Goal: Submit feedback/report problem: Submit feedback/report problem

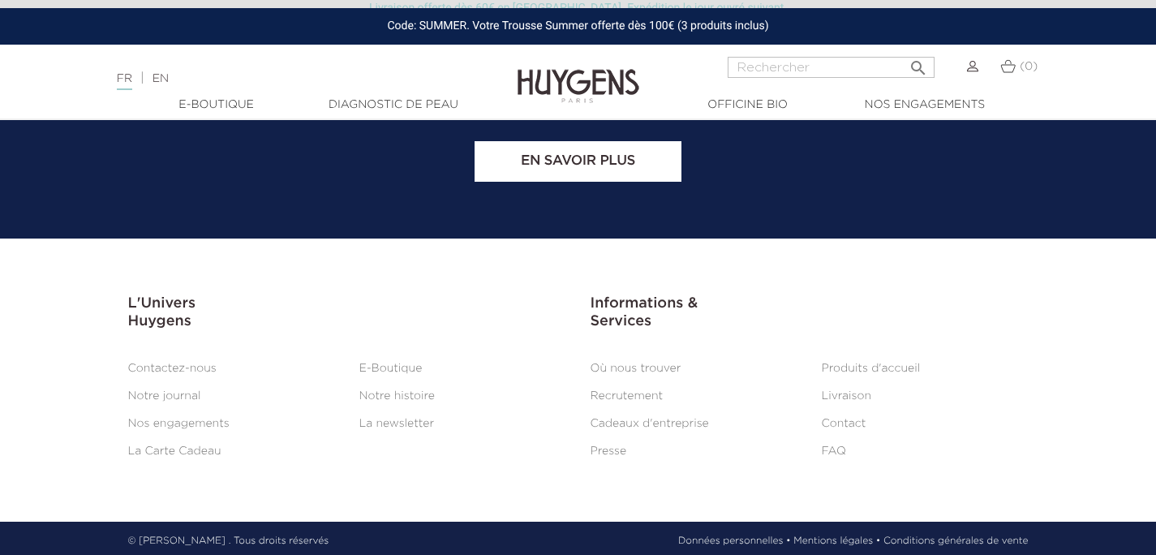
scroll to position [6793, 0]
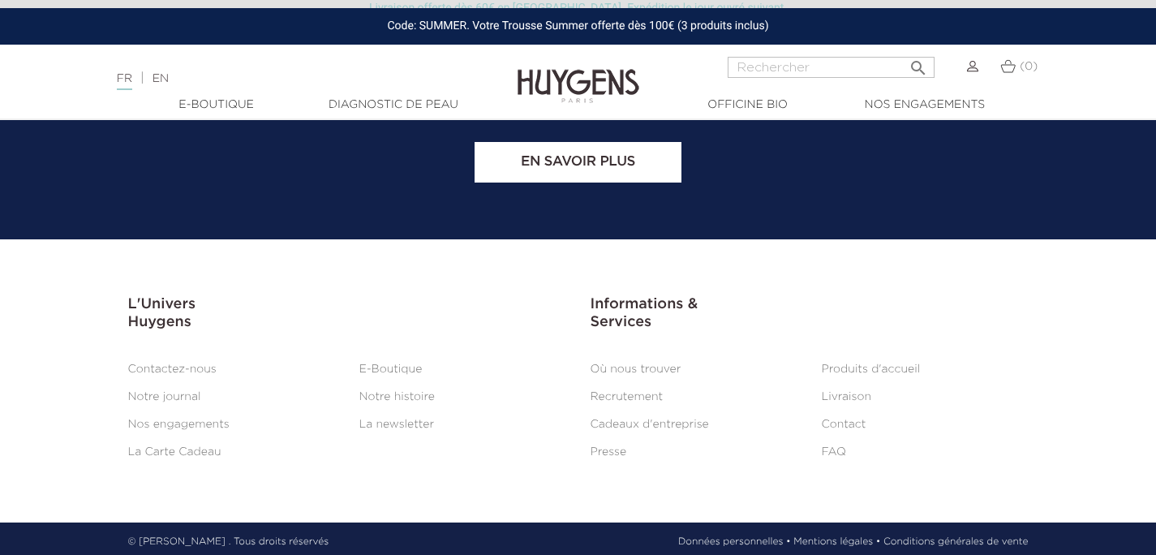
click at [199, 363] on link "Contactez-nous" at bounding box center [172, 368] width 88 height 11
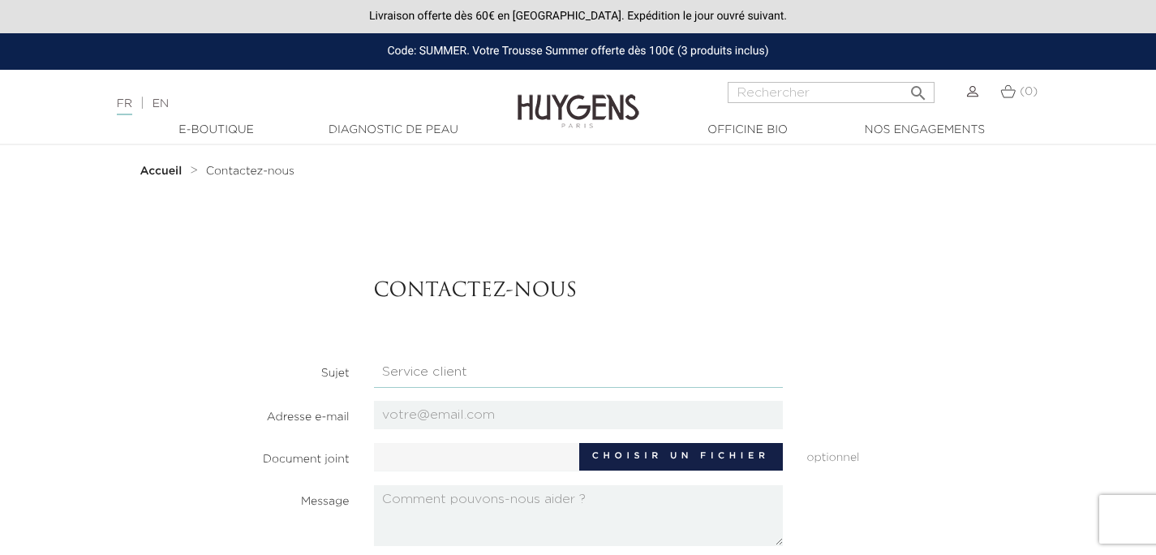
select select "4"
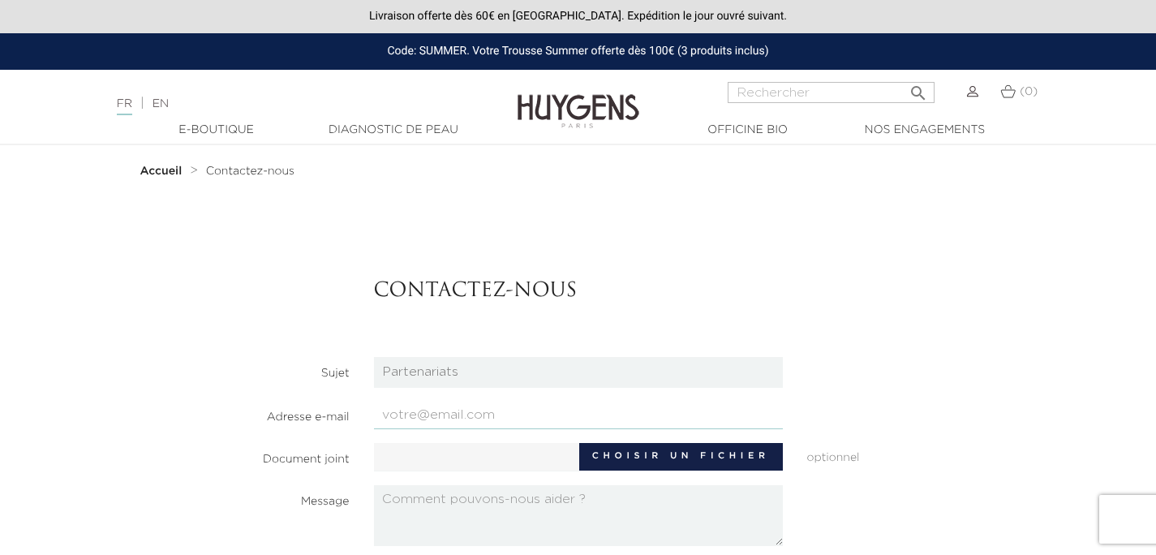
click at [493, 413] on input "email" at bounding box center [578, 415] width 409 height 28
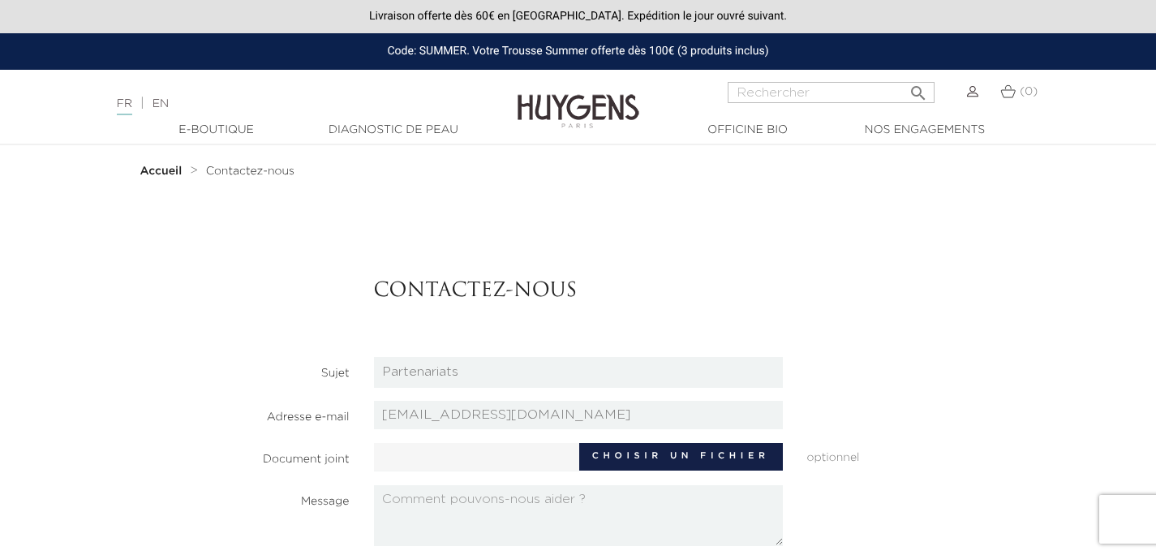
click at [587, 411] on input "[EMAIL_ADDRESS][DOMAIN_NAME]" at bounding box center [578, 415] width 409 height 28
type input "[EMAIL_ADDRESS][DOMAIN_NAME]"
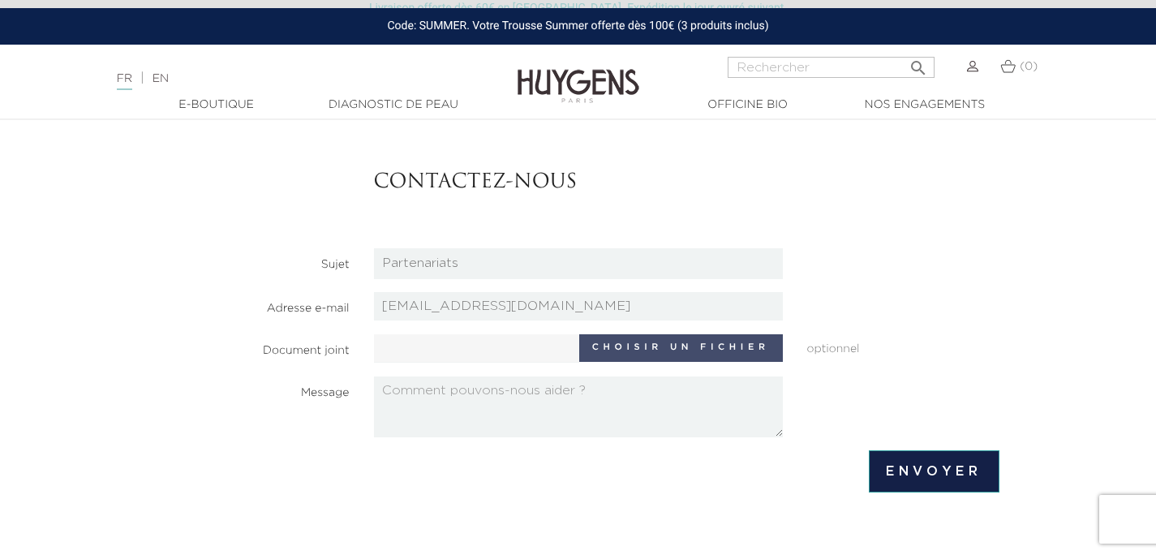
scroll to position [118, 0]
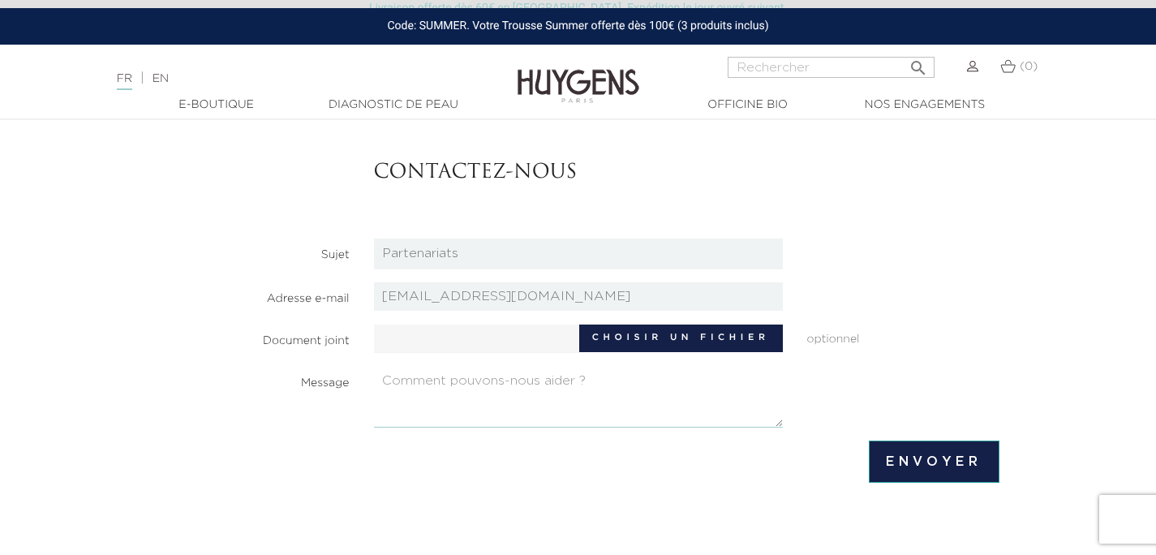
click at [509, 384] on textarea at bounding box center [578, 397] width 409 height 61
paste textarea "Loremip d’sitame Consect, Ad elit Seddoei, temporinc ut laboree DOL magnaaliqua…"
click at [411, 393] on textarea at bounding box center [578, 397] width 409 height 61
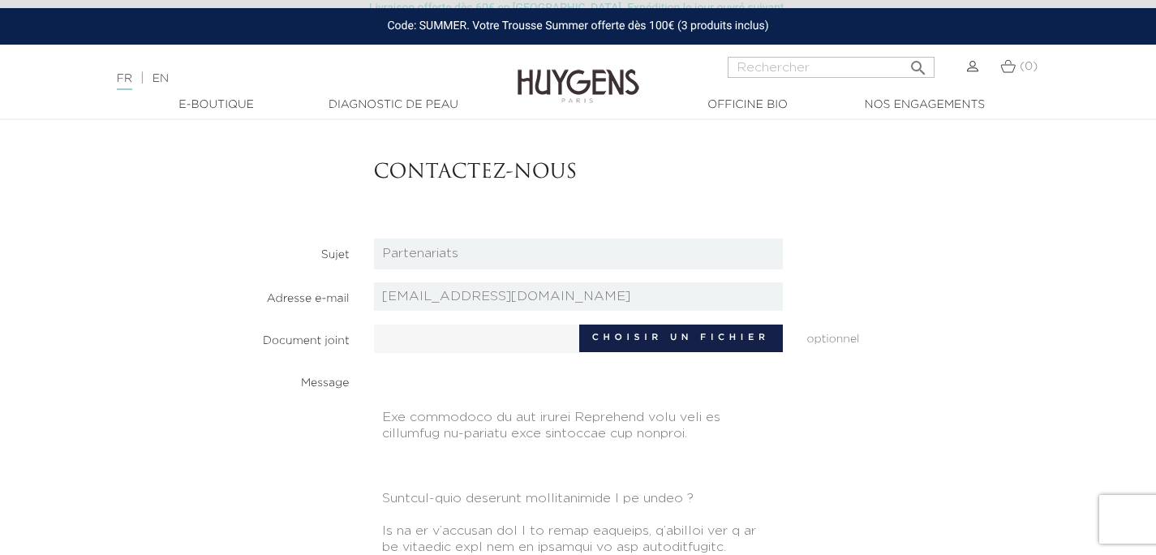
click at [914, 436] on html "Livraison offerte dès 60€ en [GEOGRAPHIC_DATA]. Expédition le jour ouvré suivan…" at bounding box center [578, 159] width 1156 height 555
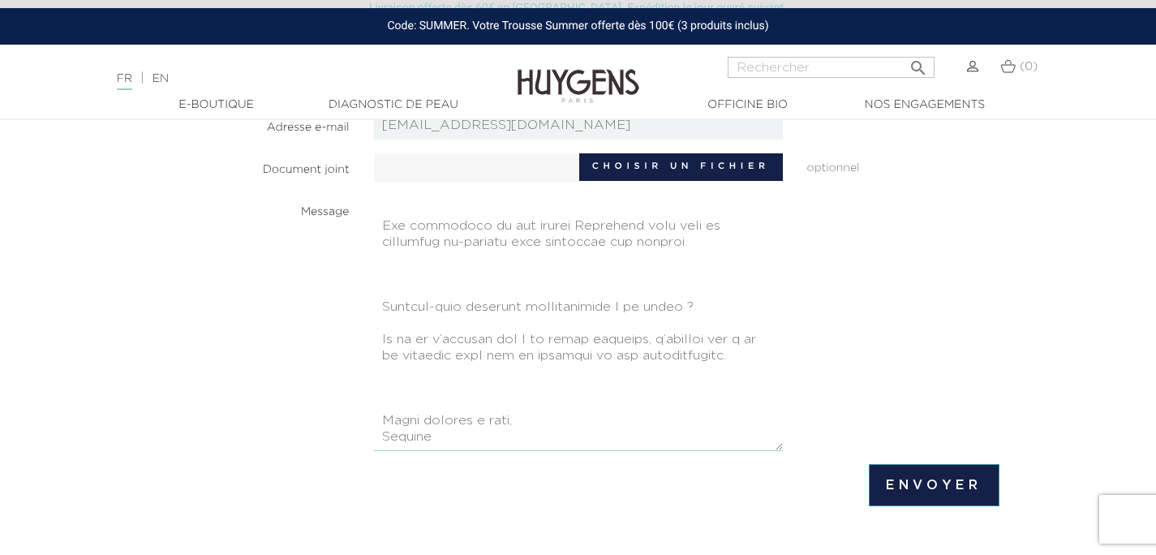
scroll to position [290, 0]
drag, startPoint x: 477, startPoint y: 386, endPoint x: 376, endPoint y: 326, distance: 117.8
click at [376, 326] on textarea at bounding box center [578, 324] width 409 height 256
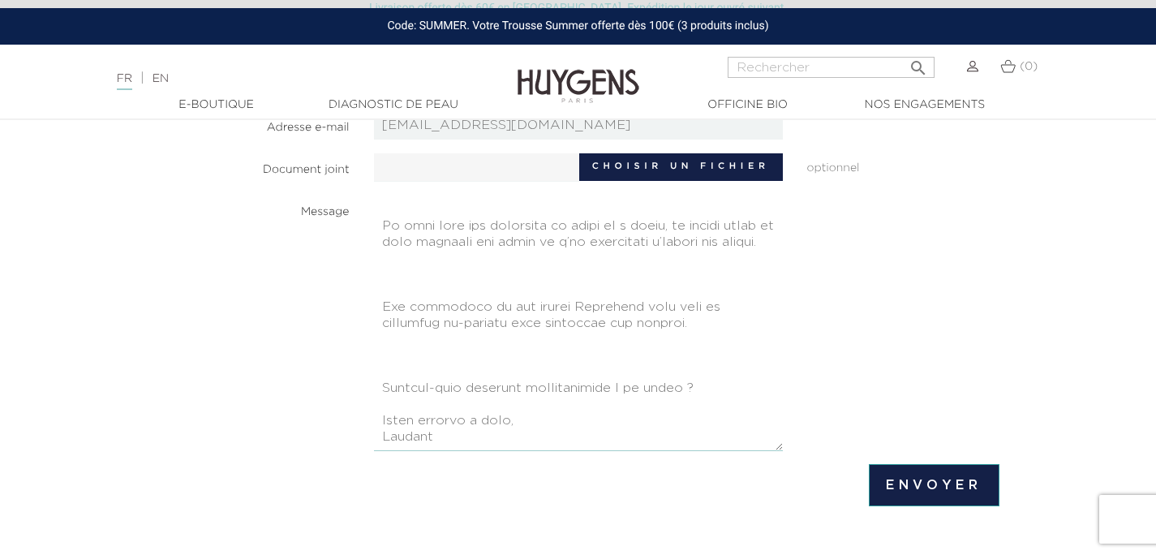
scroll to position [535, 0]
click at [434, 367] on textarea at bounding box center [578, 324] width 409 height 256
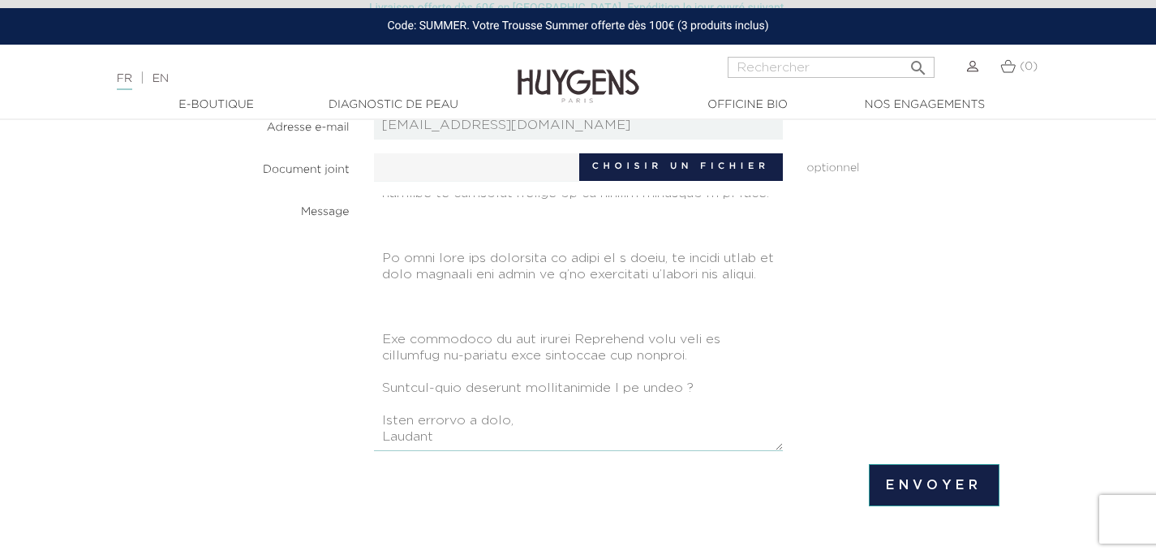
scroll to position [503, 0]
drag, startPoint x: 707, startPoint y: 355, endPoint x: 382, endPoint y: 294, distance: 331.0
click at [382, 294] on textarea at bounding box center [578, 324] width 409 height 256
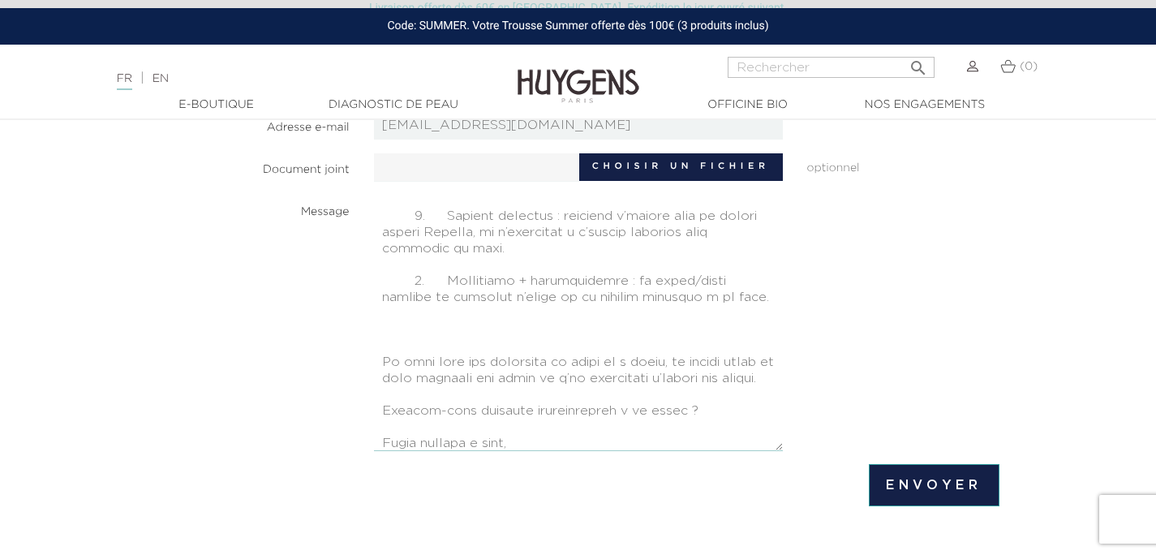
click at [396, 324] on textarea at bounding box center [578, 324] width 409 height 256
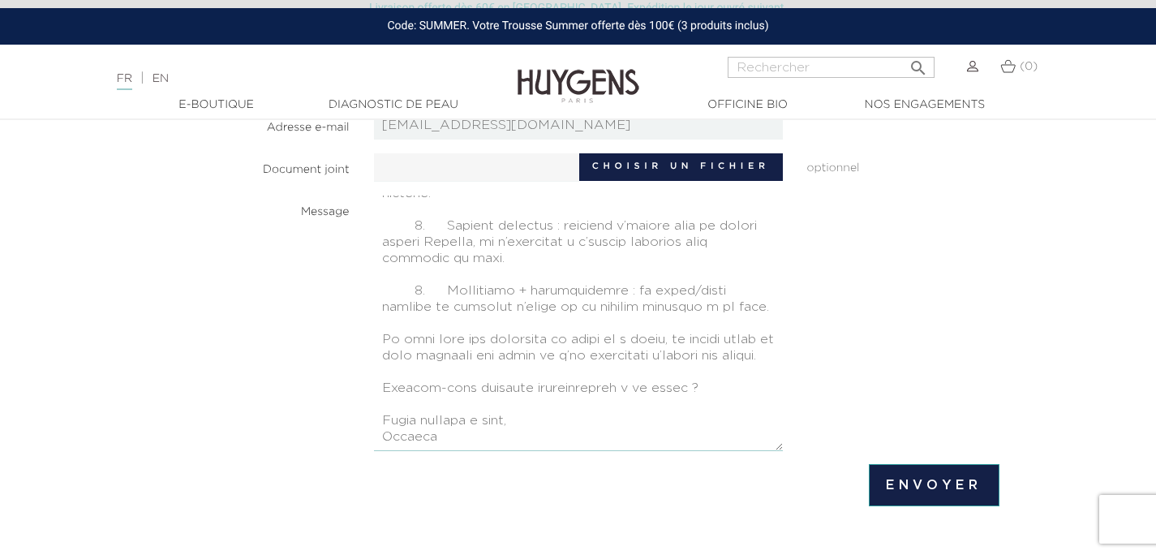
click at [393, 256] on textarea at bounding box center [578, 324] width 409 height 256
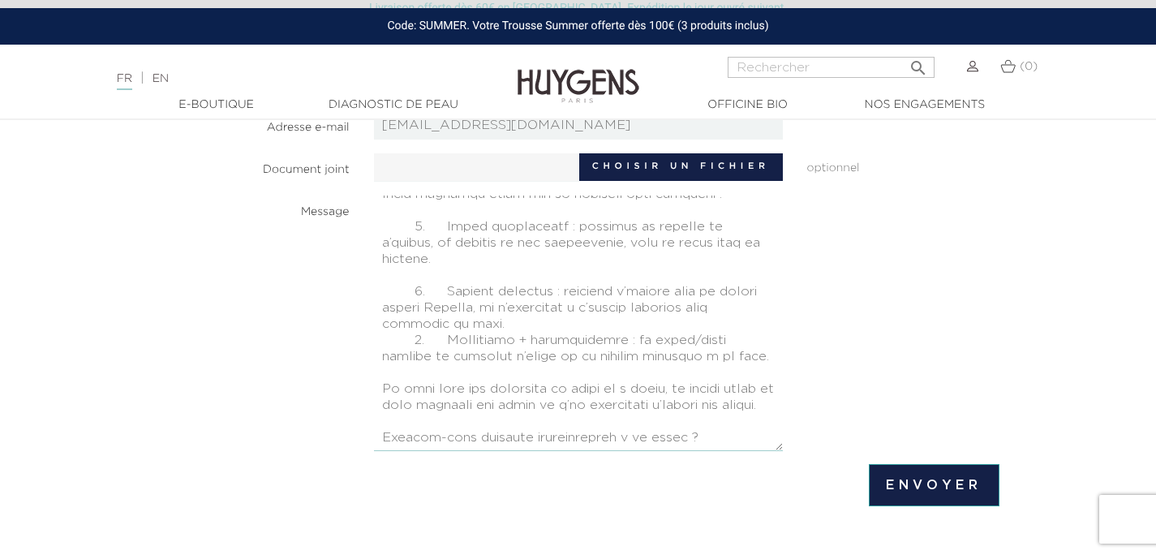
click at [393, 262] on textarea at bounding box center [578, 324] width 409 height 256
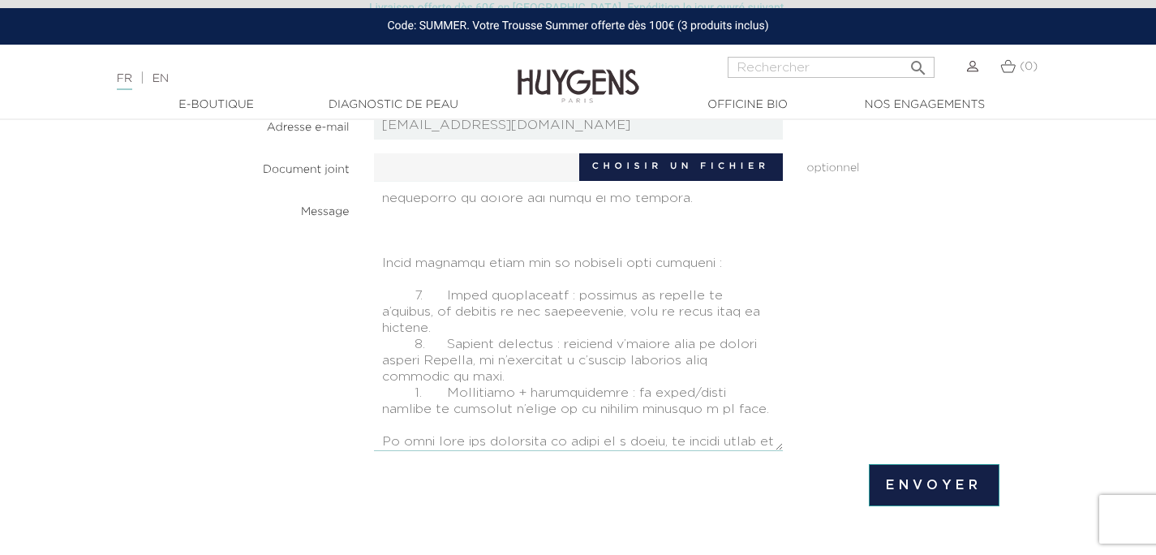
click at [393, 274] on textarea at bounding box center [578, 324] width 409 height 256
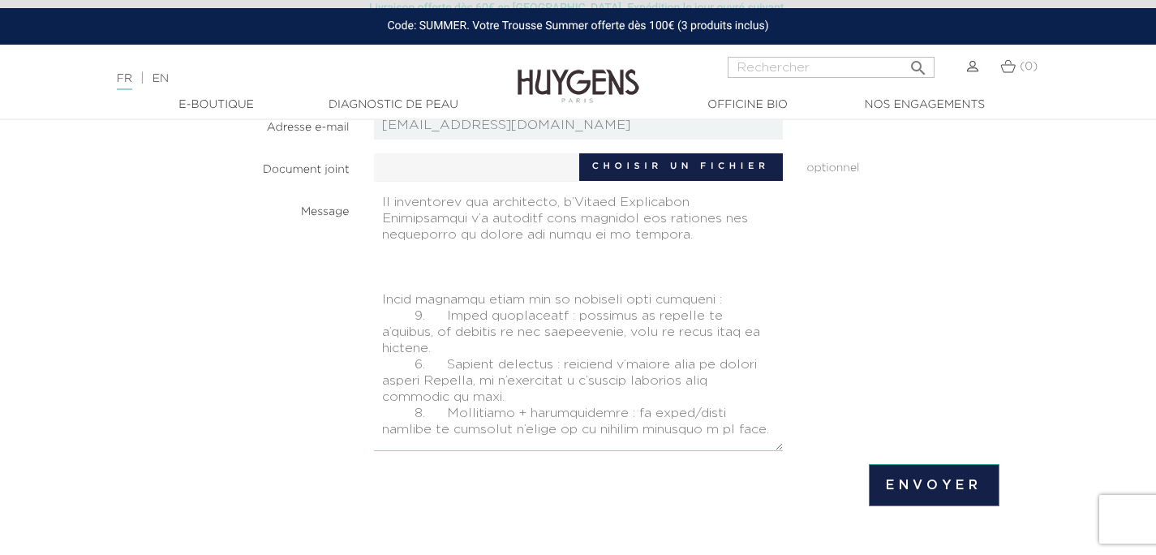
scroll to position [199, 0]
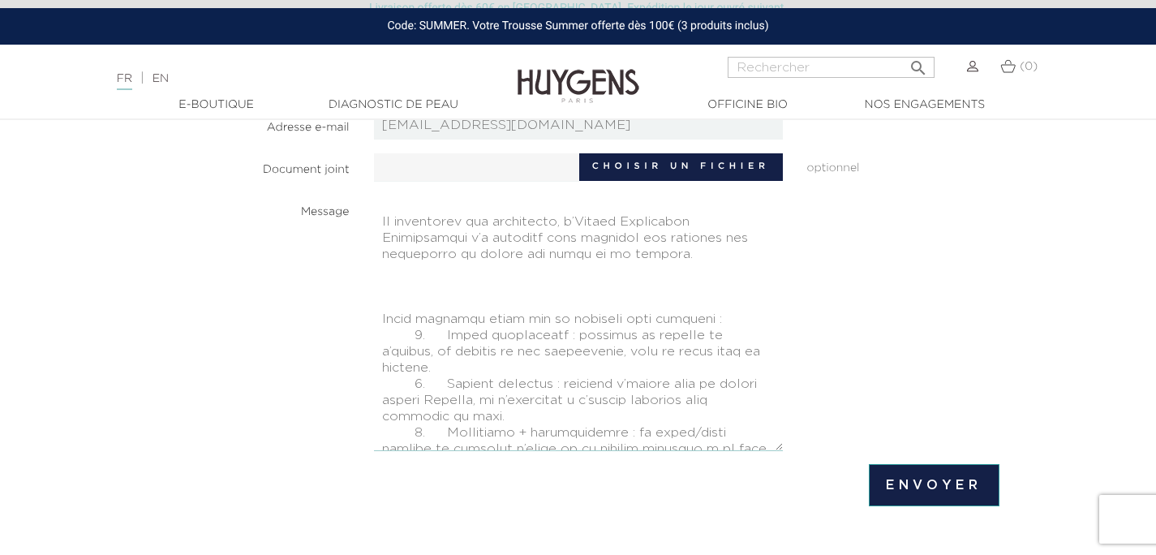
click at [399, 284] on textarea at bounding box center [578, 324] width 409 height 256
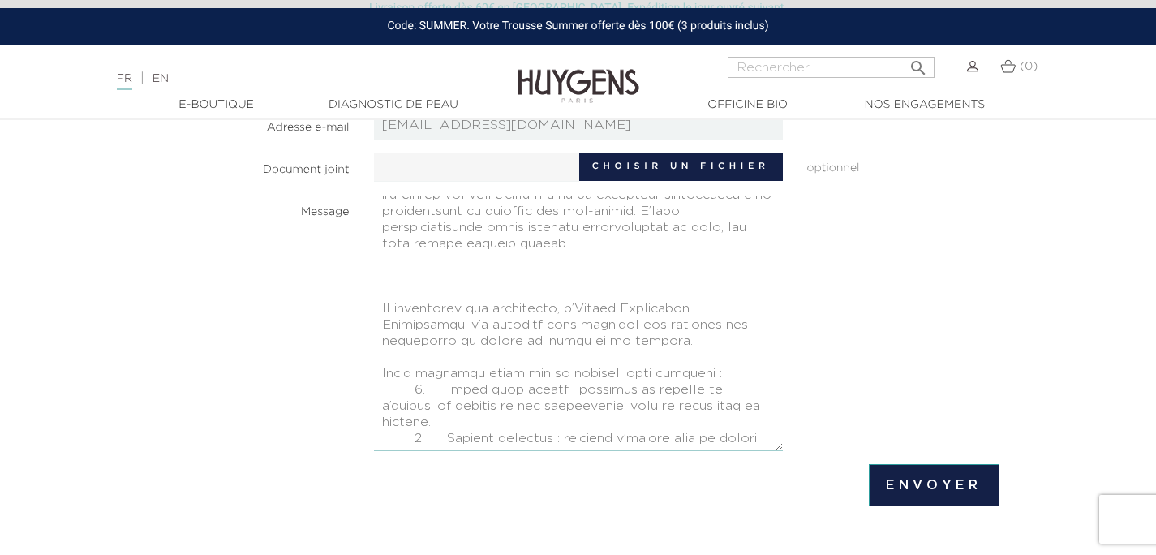
scroll to position [105, 0]
click at [404, 282] on textarea at bounding box center [578, 324] width 409 height 256
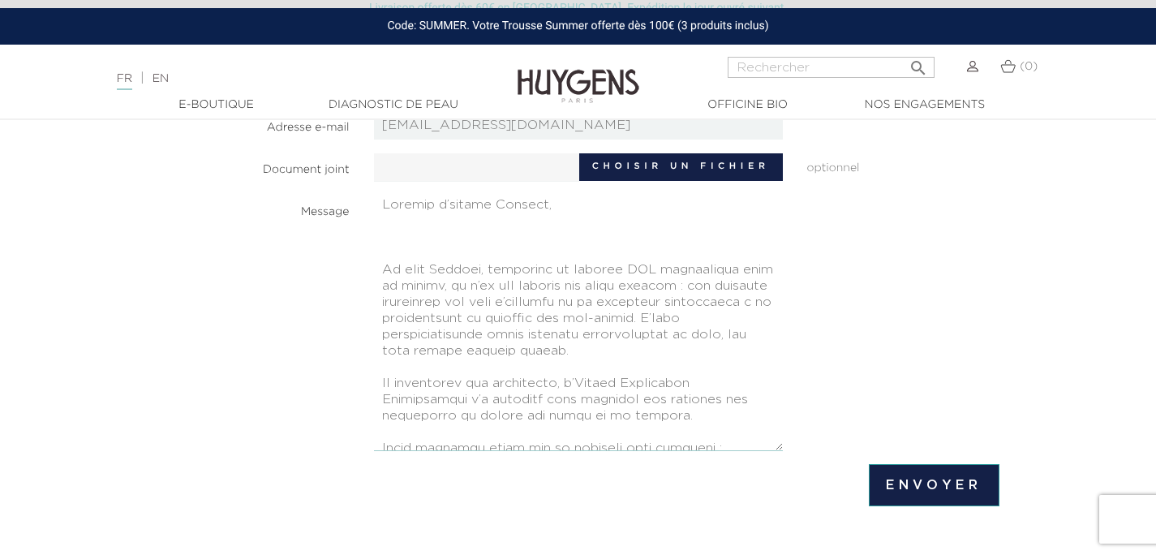
scroll to position [0, 0]
click at [458, 242] on textarea at bounding box center [578, 324] width 409 height 256
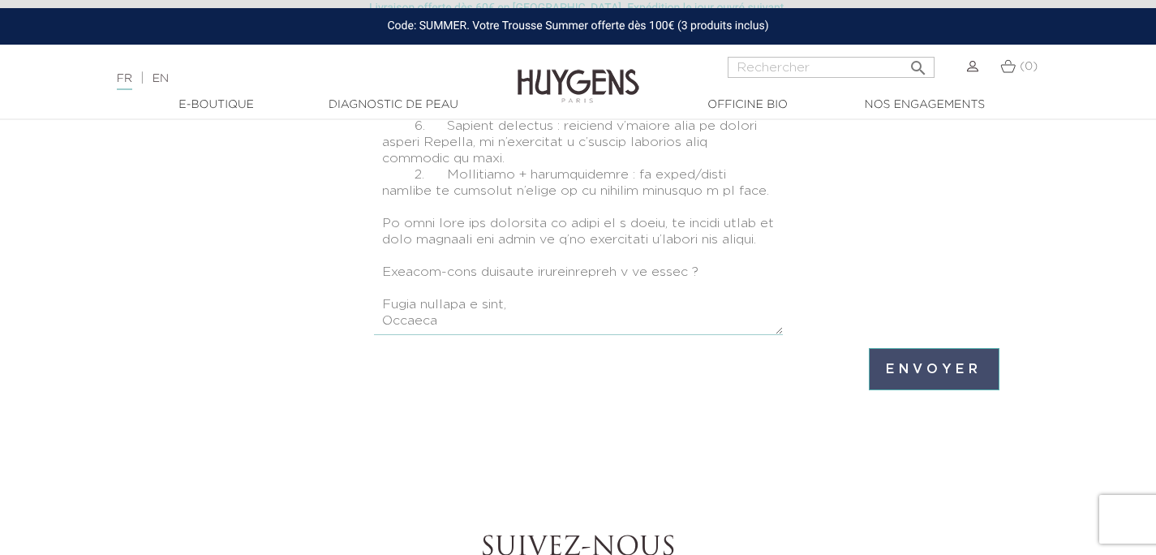
scroll to position [412, 0]
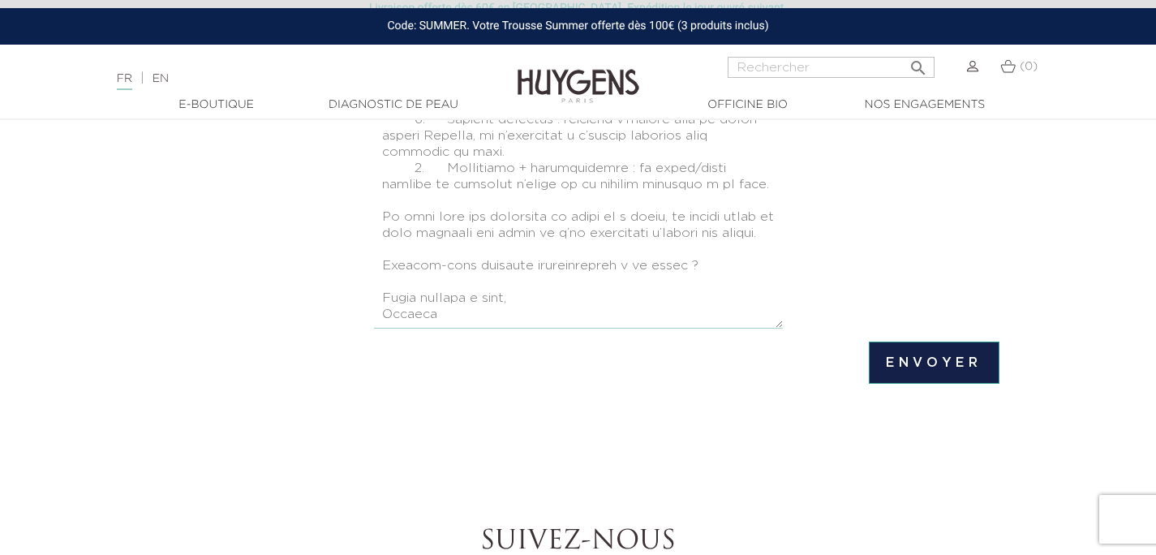
click at [556, 312] on textarea at bounding box center [578, 201] width 409 height 256
click at [506, 234] on textarea at bounding box center [578, 201] width 409 height 256
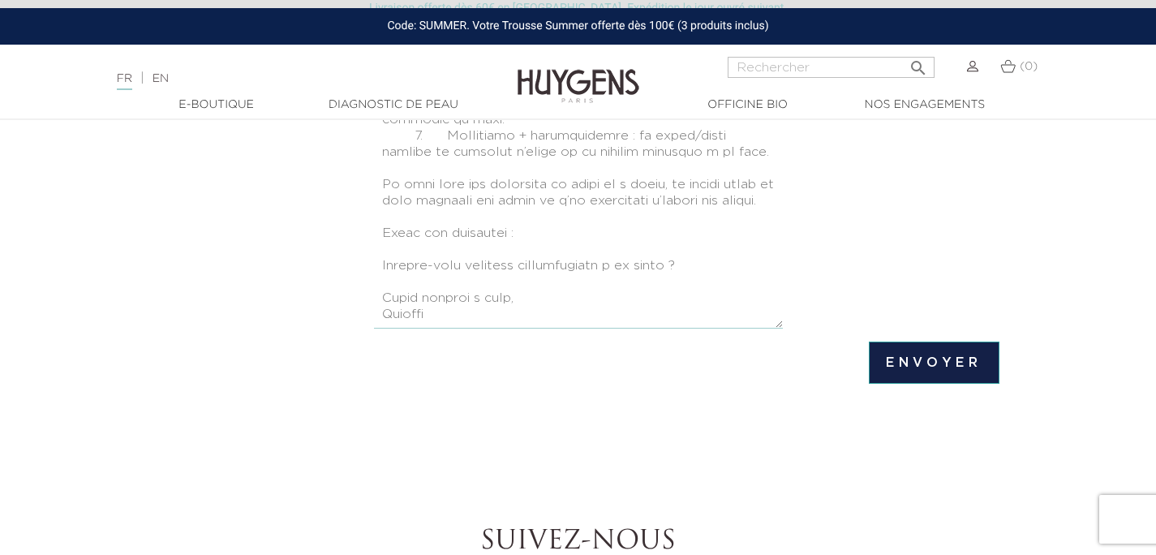
scroll to position [276, 0]
paste textarea "[URL][DOMAIN_NAME]"
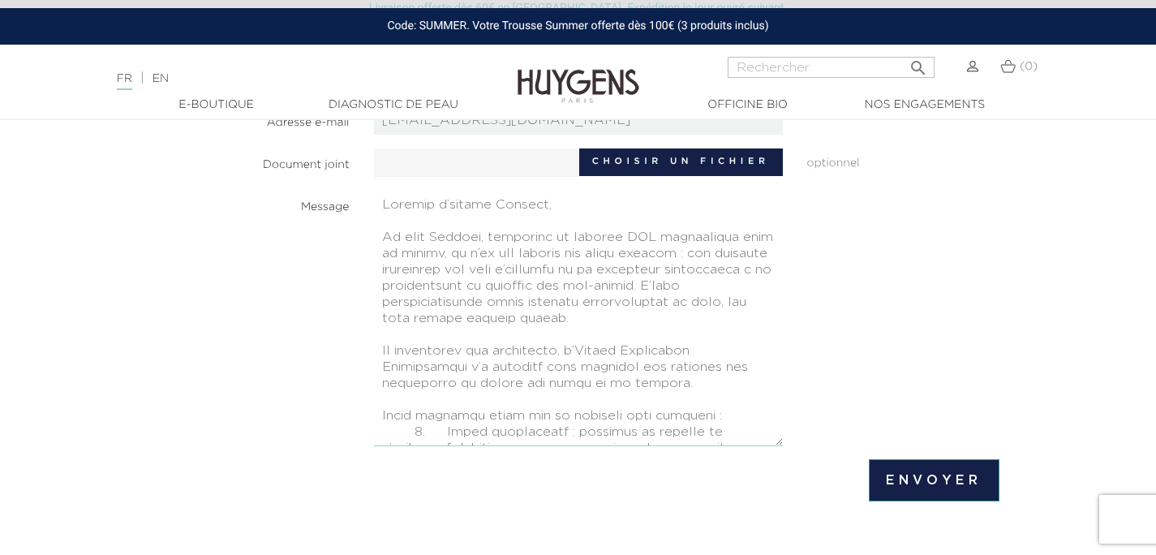
scroll to position [293, 0]
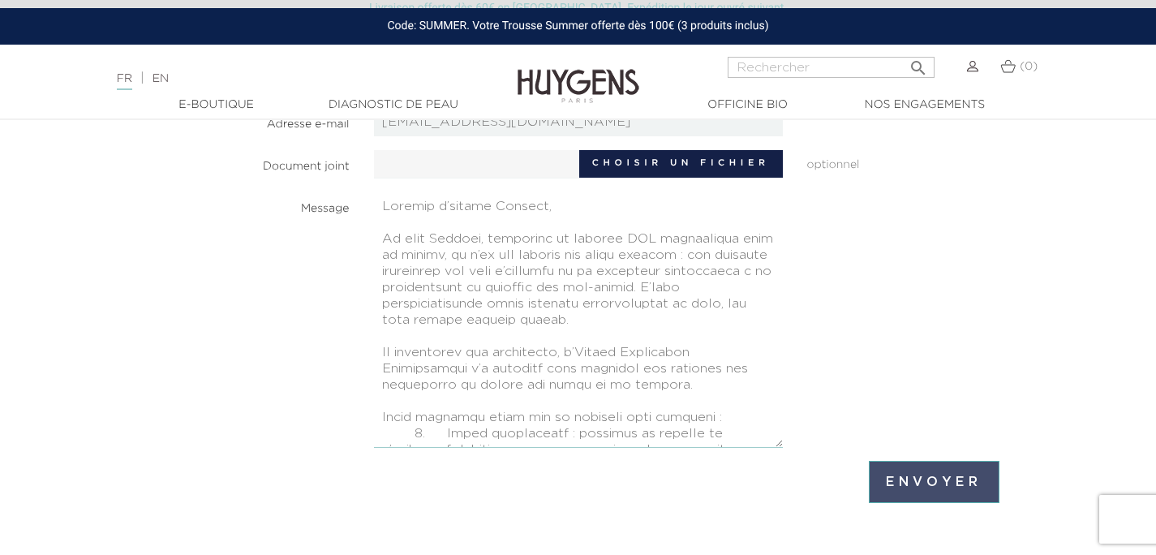
type textarea "Loremip d’sitame Consect, Ad elit Seddoei, temporinc ut laboree DOL magnaaliqua…"
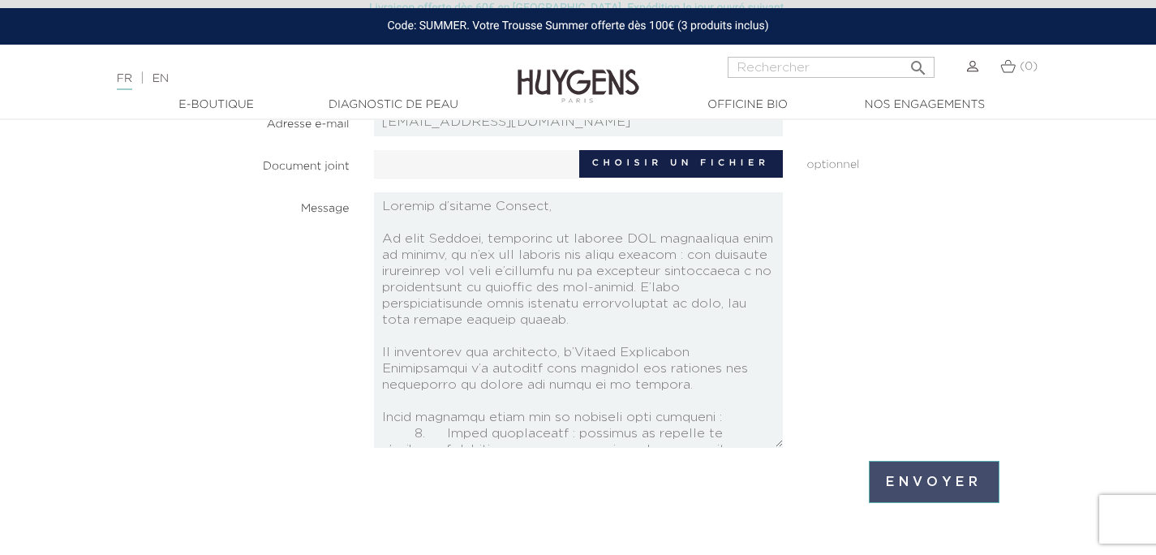
click at [923, 476] on input "Envoyer" at bounding box center [934, 482] width 130 height 42
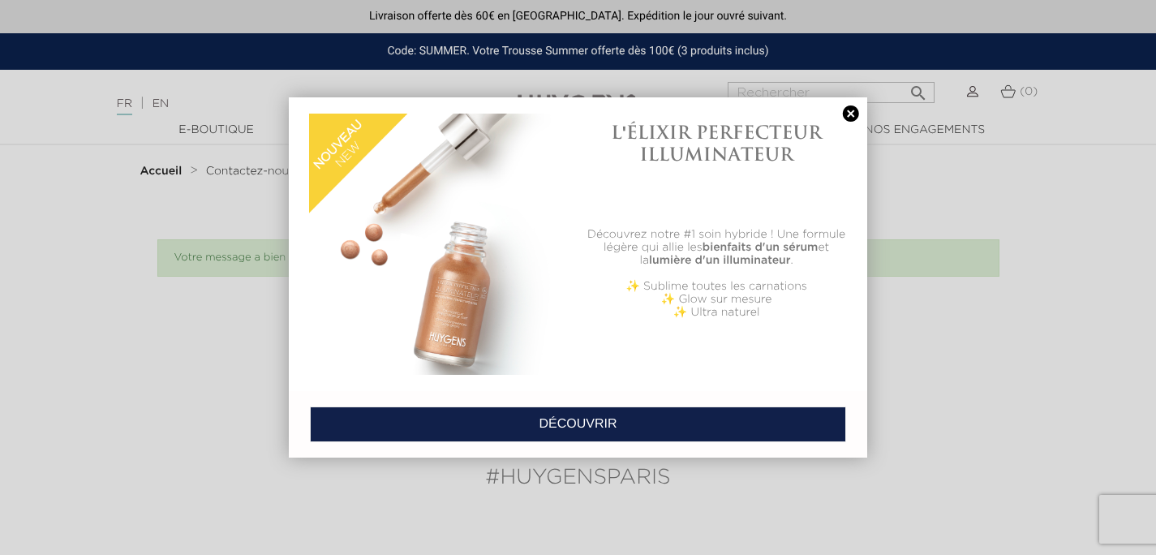
click at [853, 111] on link at bounding box center [851, 113] width 23 height 17
